Goal: Transaction & Acquisition: Purchase product/service

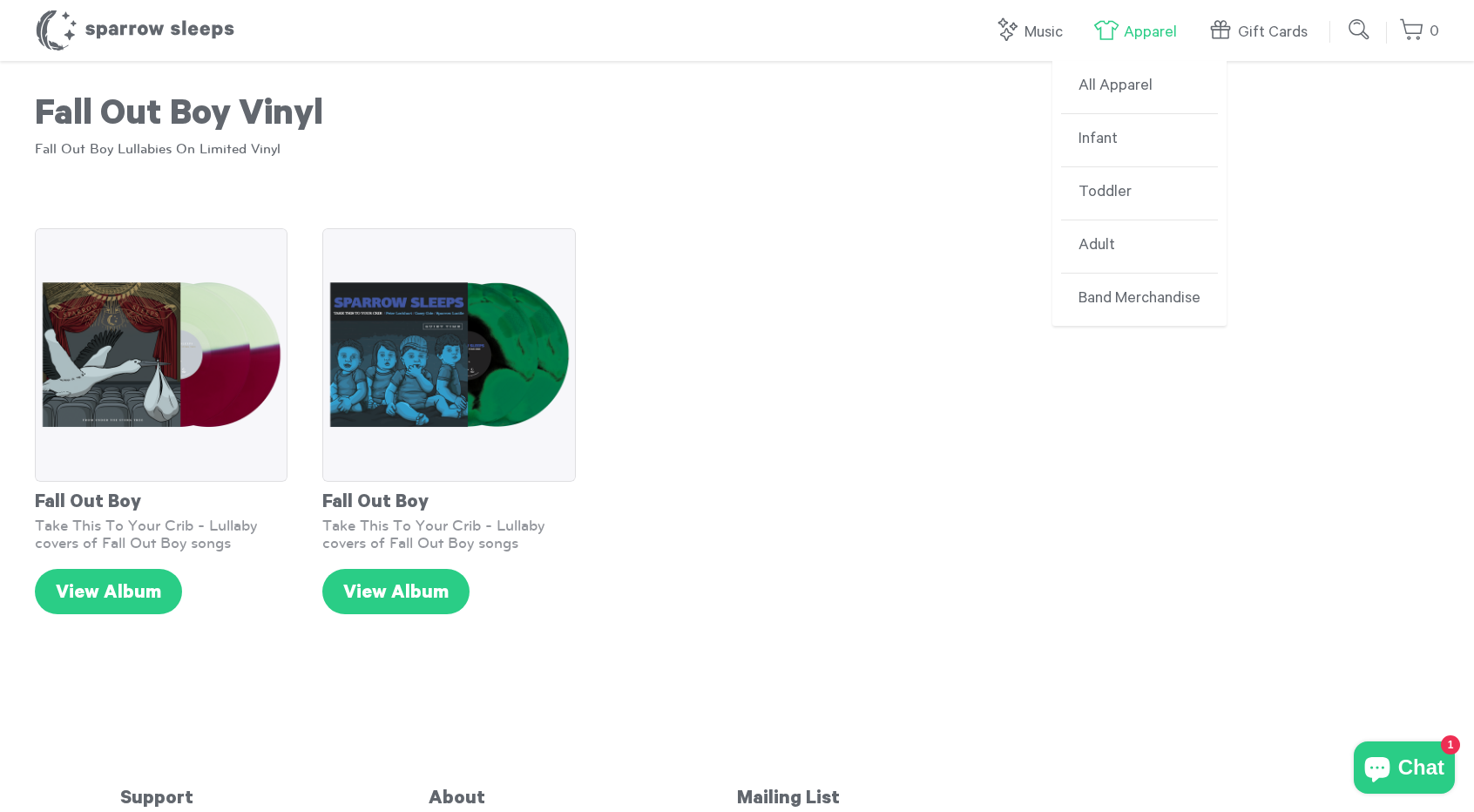
click at [1127, 44] on link "Apparel" at bounding box center [1139, 33] width 92 height 38
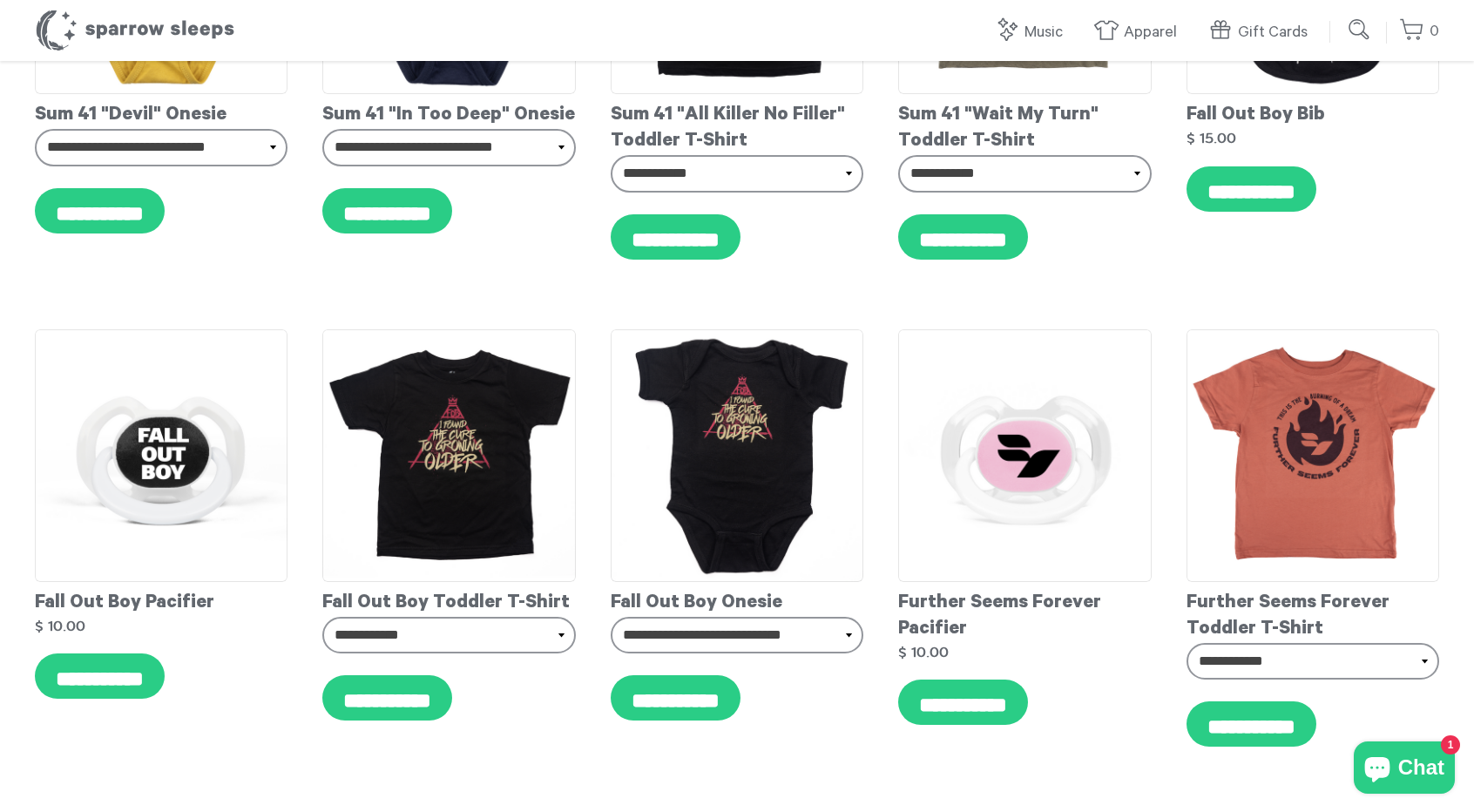
scroll to position [2787, 0]
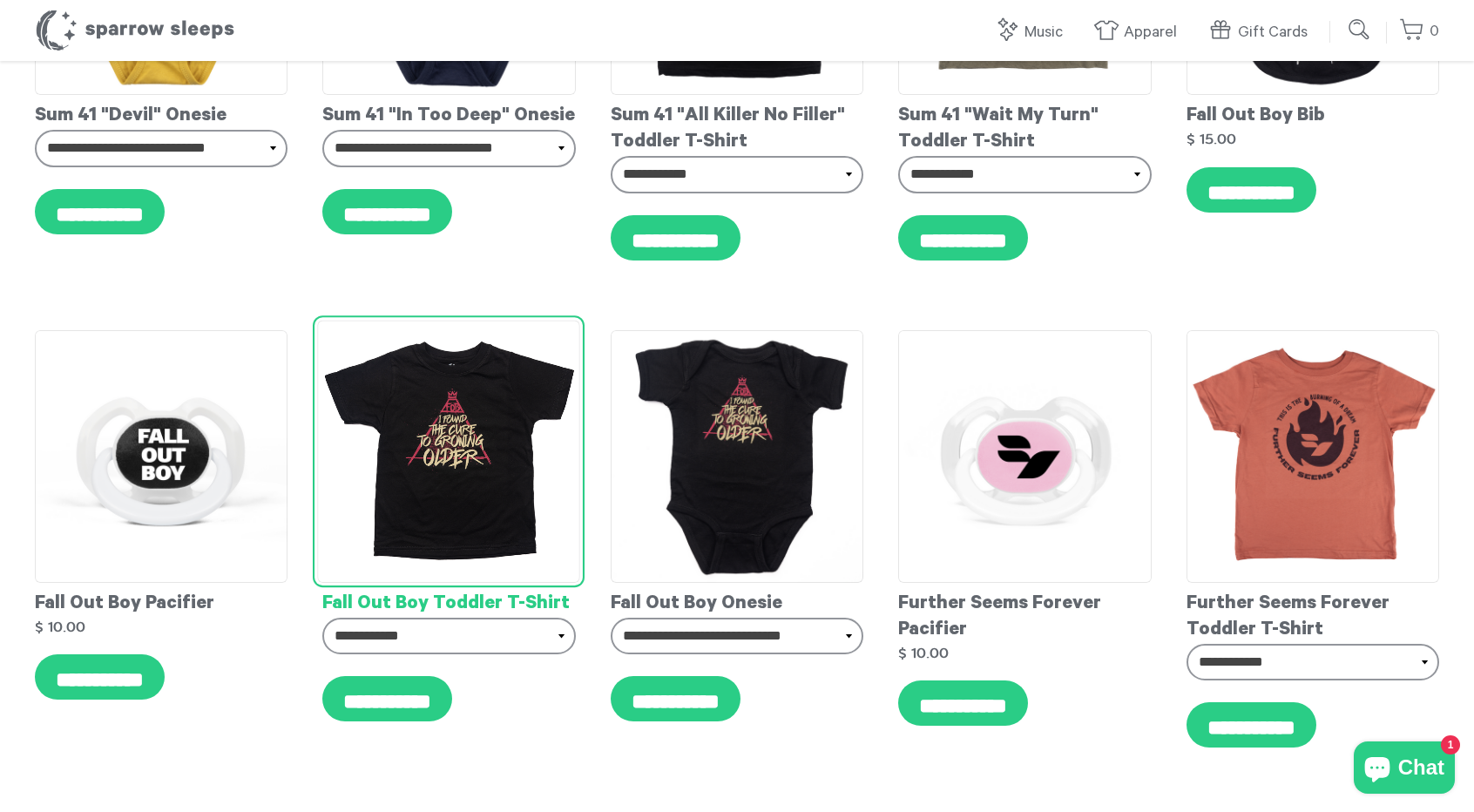
click at [470, 456] on img at bounding box center [449, 450] width 263 height 263
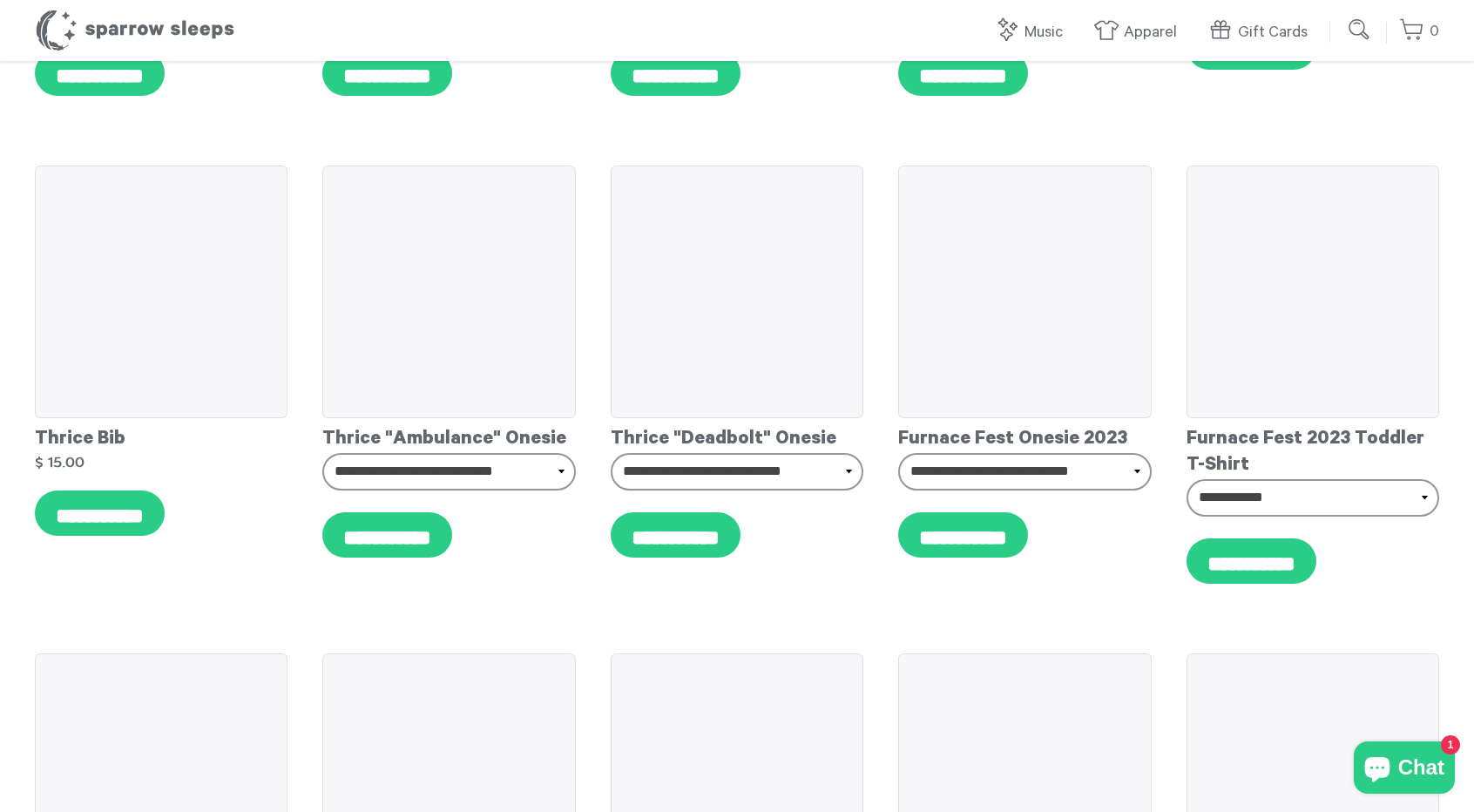
scroll to position [4297, 0]
